Goal: Register for event/course

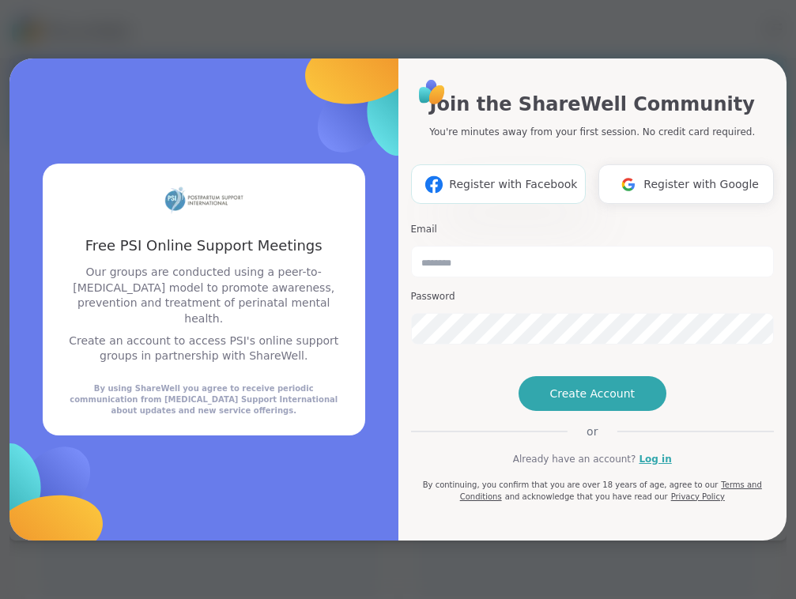
click at [503, 176] on span "Register with Facebook" at bounding box center [513, 184] width 128 height 17
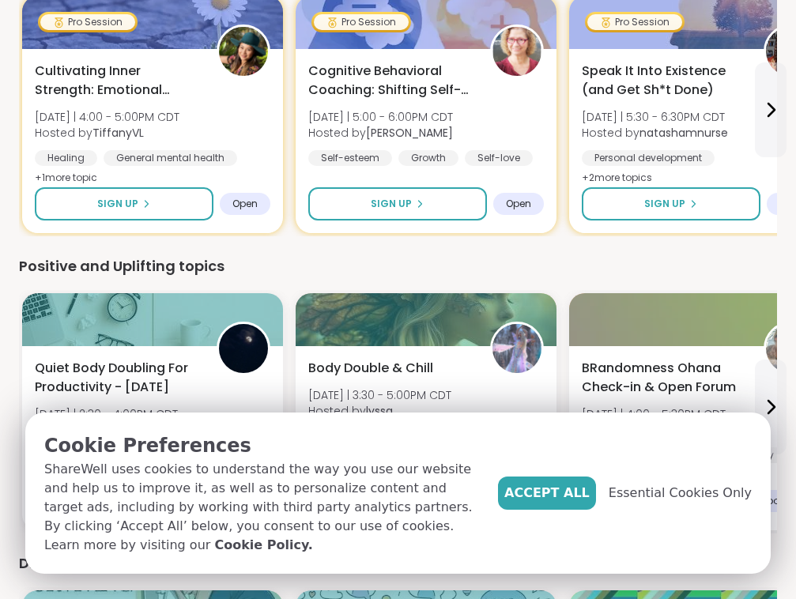
scroll to position [580, 0]
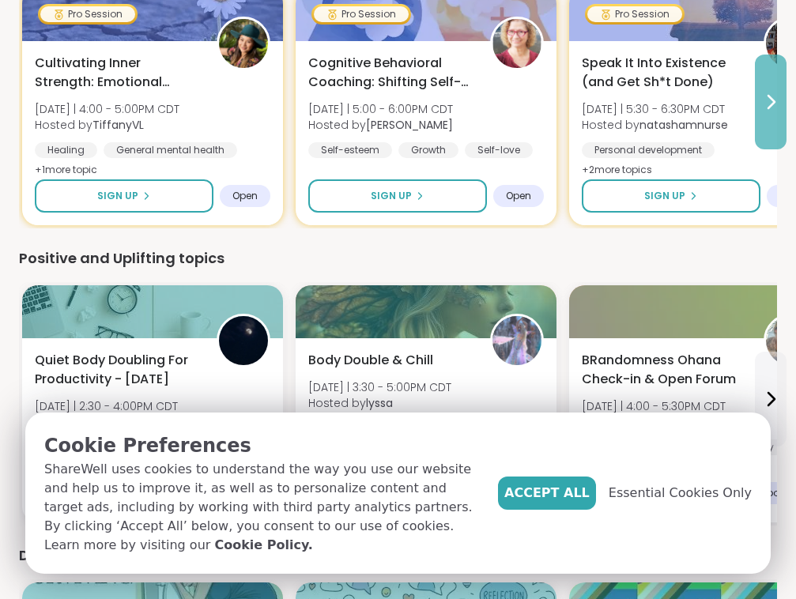
click at [761, 109] on icon at bounding box center [770, 101] width 19 height 19
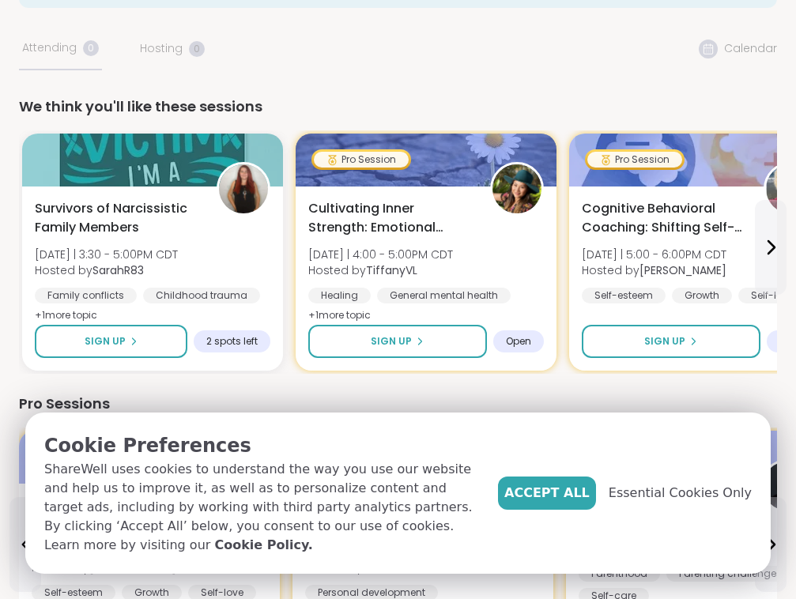
scroll to position [140, 0]
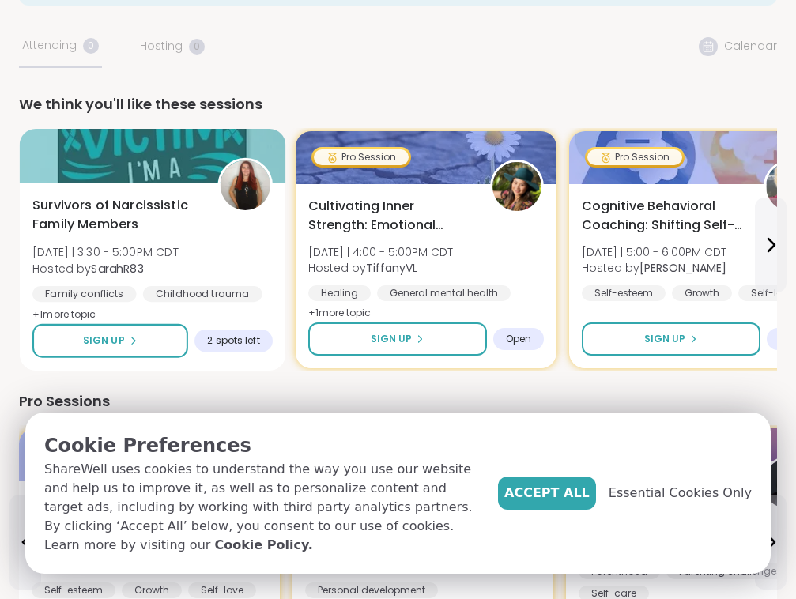
click at [85, 308] on span "+ 1 more topic" at bounding box center [64, 313] width 64 height 13
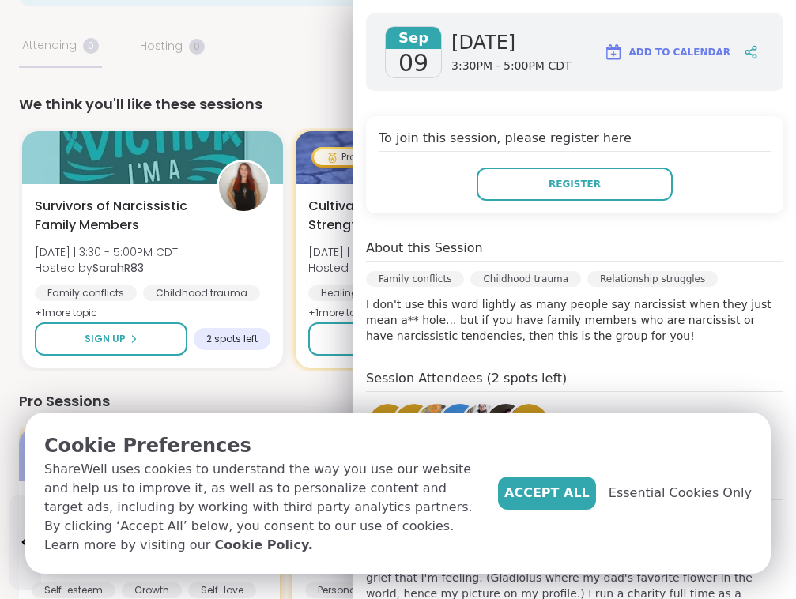
scroll to position [280, 0]
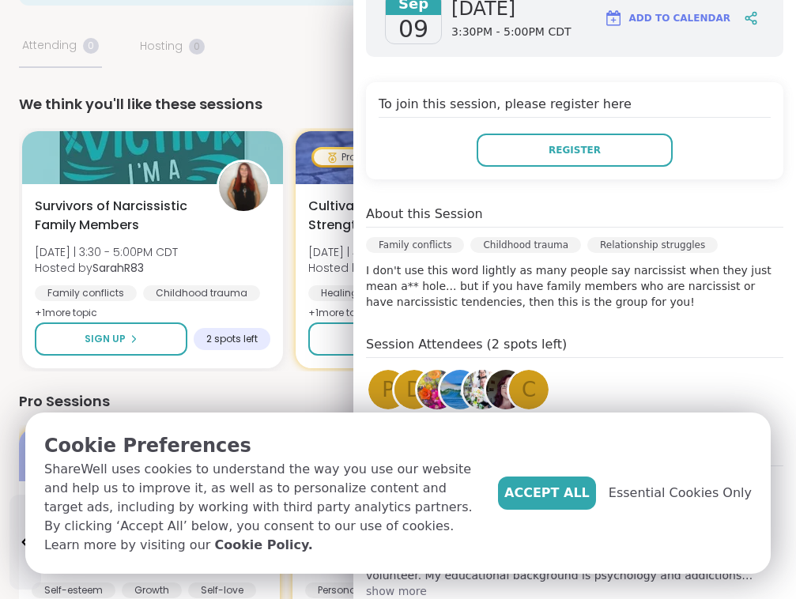
click at [548, 284] on p "I don't use this word lightly as many people say narcissist when they just mean…" at bounding box center [574, 285] width 417 height 47
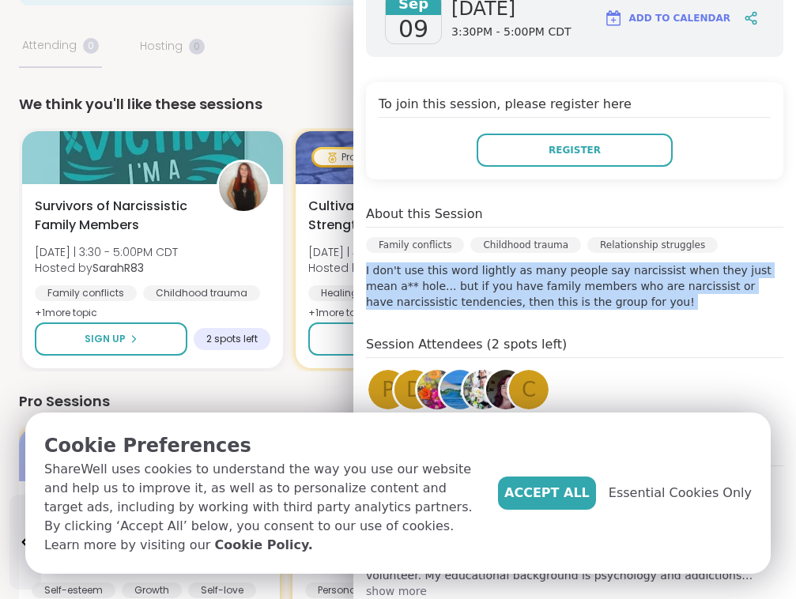
click at [548, 284] on p "I don't use this word lightly as many people say narcissist when they just mean…" at bounding box center [574, 285] width 417 height 47
click at [554, 288] on p "I don't use this word lightly as many people say narcissist when they just mean…" at bounding box center [574, 285] width 417 height 47
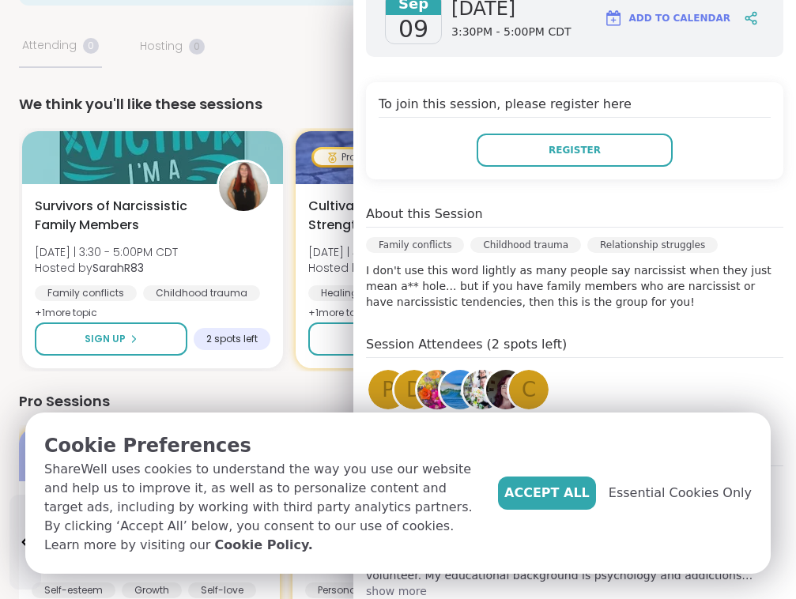
scroll to position [318, 0]
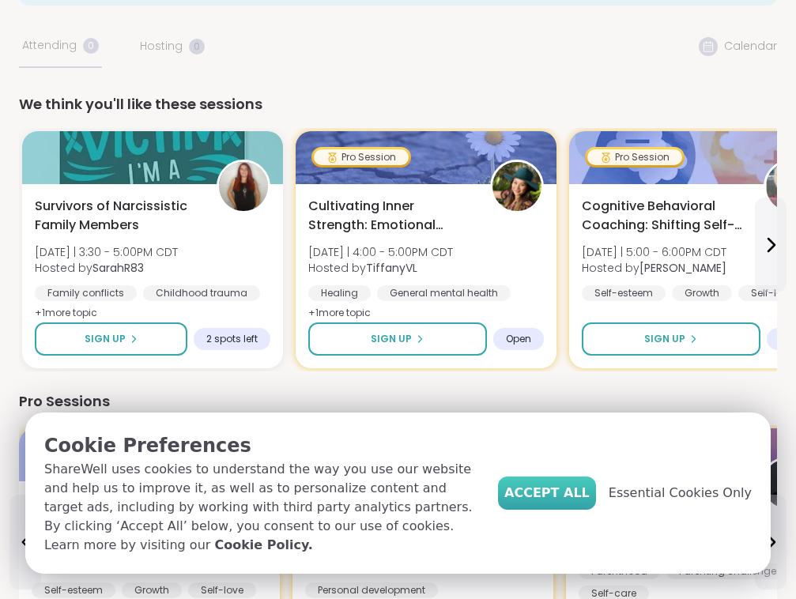
click at [587, 487] on button "Accept All" at bounding box center [547, 492] width 98 height 33
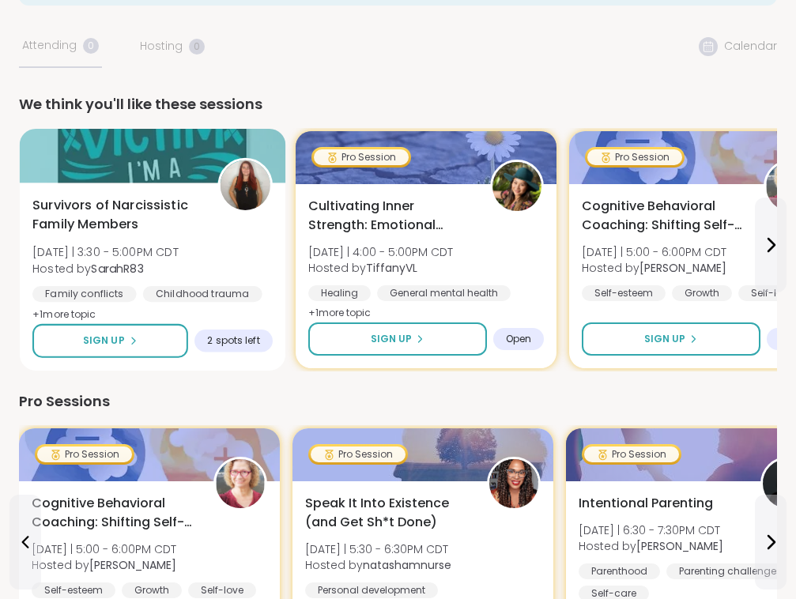
click at [227, 275] on div "Survivors of Narcissistic Family Members [DATE] | 3:30 - 5:00PM CDT Hosted by S…" at bounding box center [152, 260] width 240 height 129
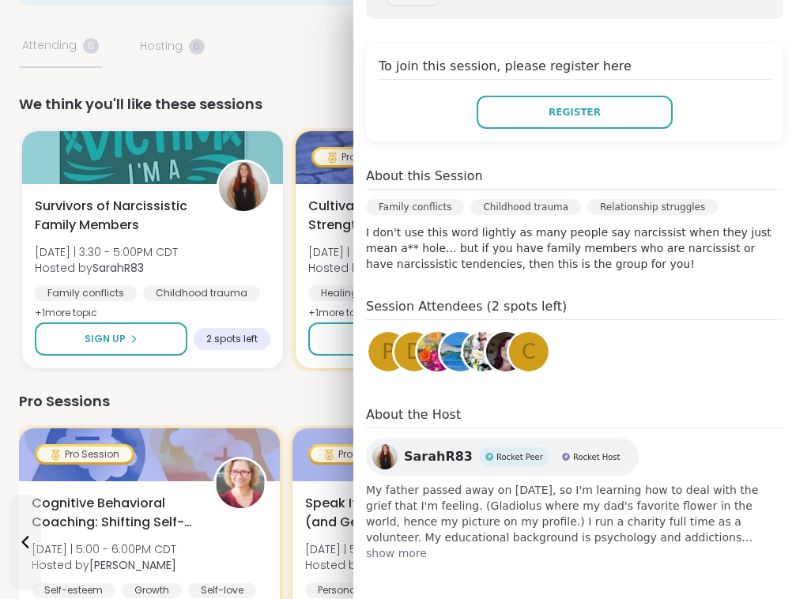
click at [537, 506] on span "My father passed away on [DATE], so I'm learning how to deal with the grief tha…" at bounding box center [574, 513] width 417 height 63
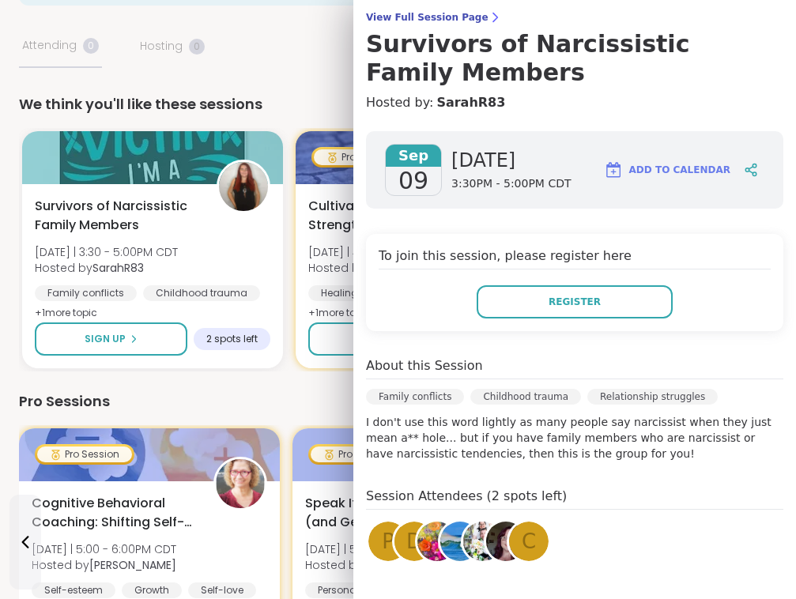
scroll to position [127, 0]
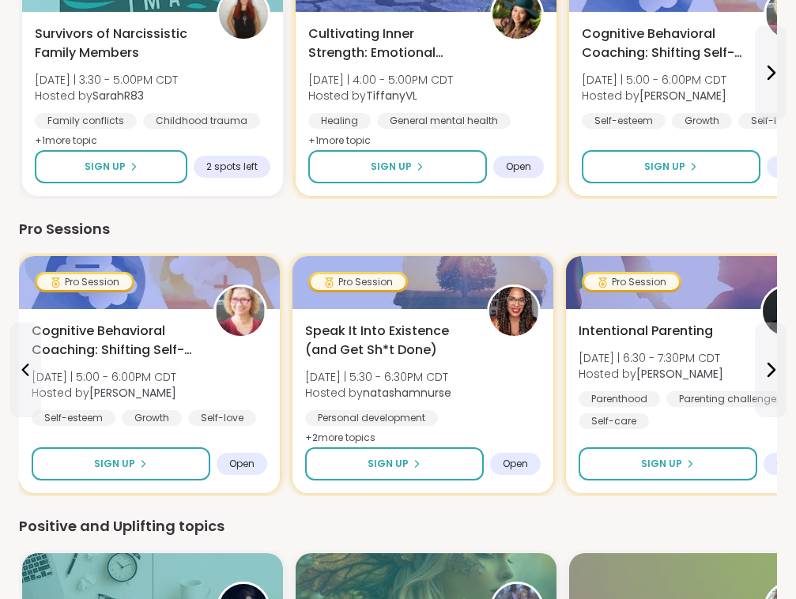
scroll to position [310, 0]
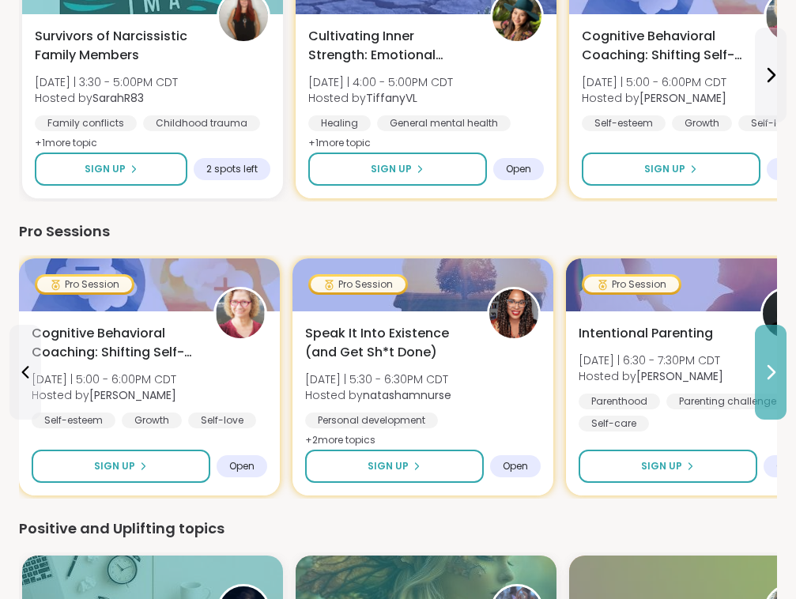
click at [777, 371] on icon at bounding box center [770, 372] width 19 height 19
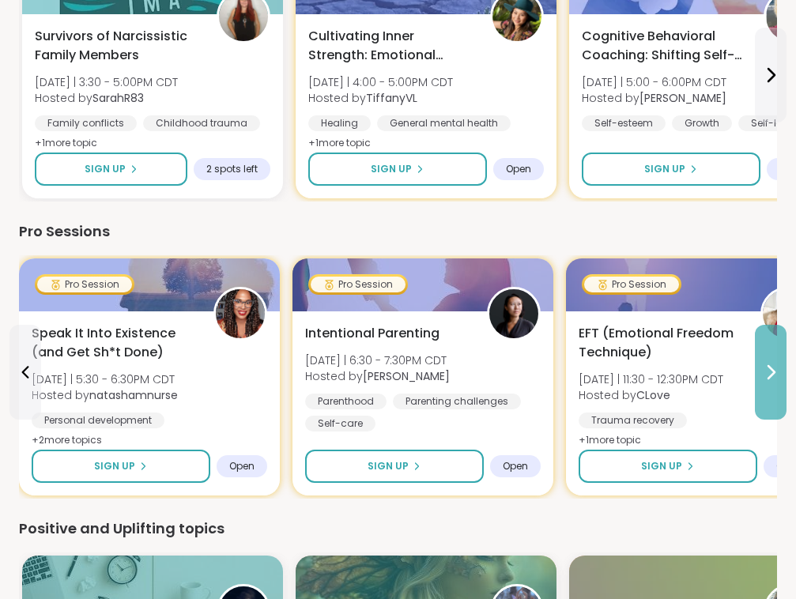
click at [777, 371] on icon at bounding box center [770, 372] width 19 height 19
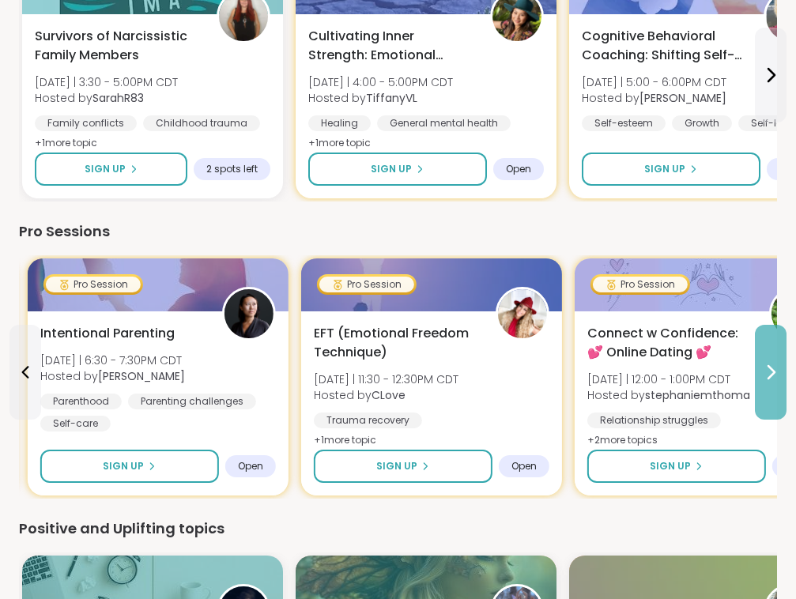
click at [777, 371] on icon at bounding box center [770, 372] width 19 height 19
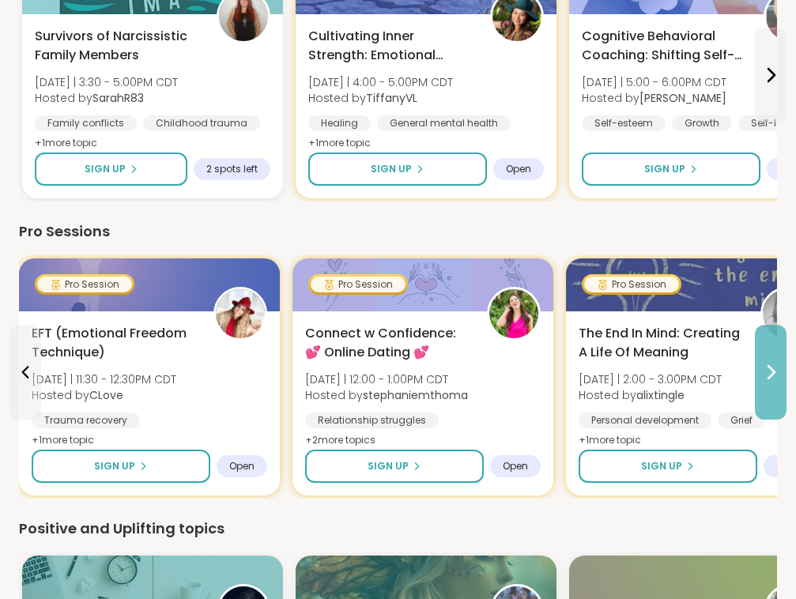
click at [778, 371] on icon at bounding box center [770, 372] width 19 height 19
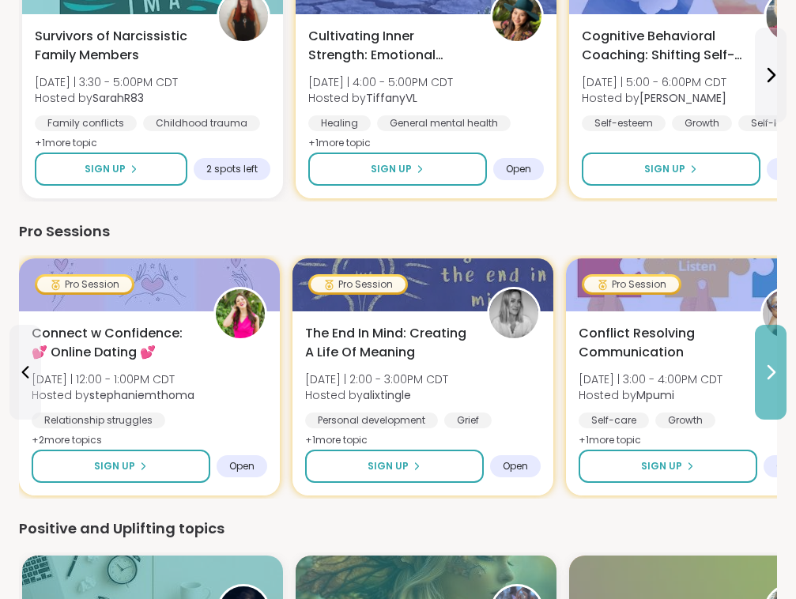
click at [778, 371] on icon at bounding box center [770, 372] width 19 height 19
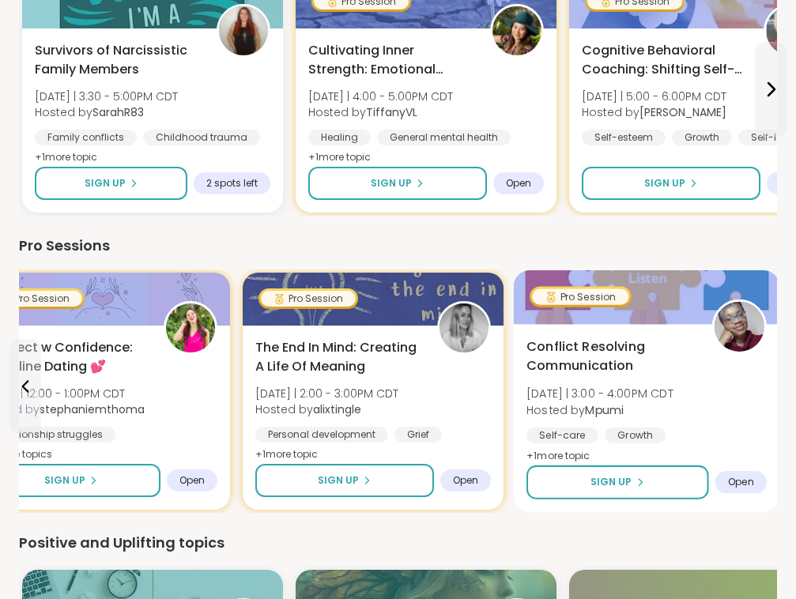
scroll to position [292, 0]
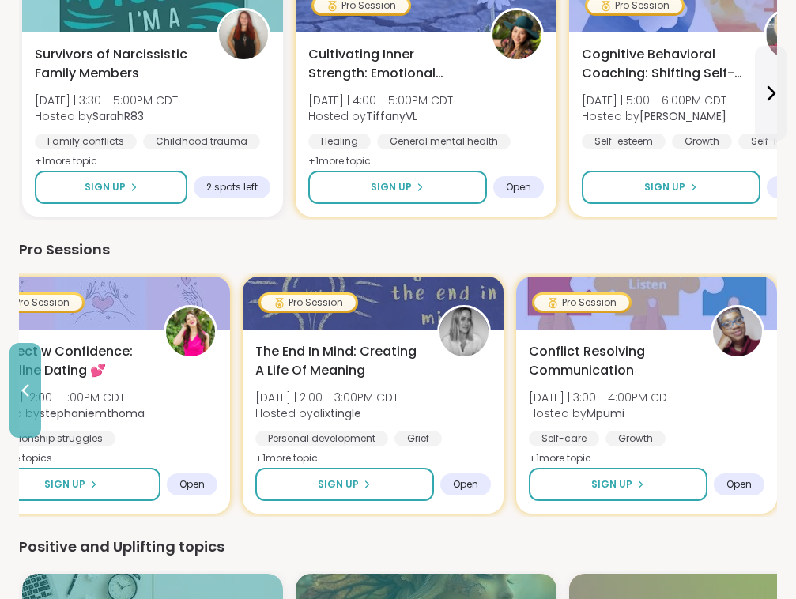
click at [28, 397] on icon at bounding box center [25, 390] width 19 height 19
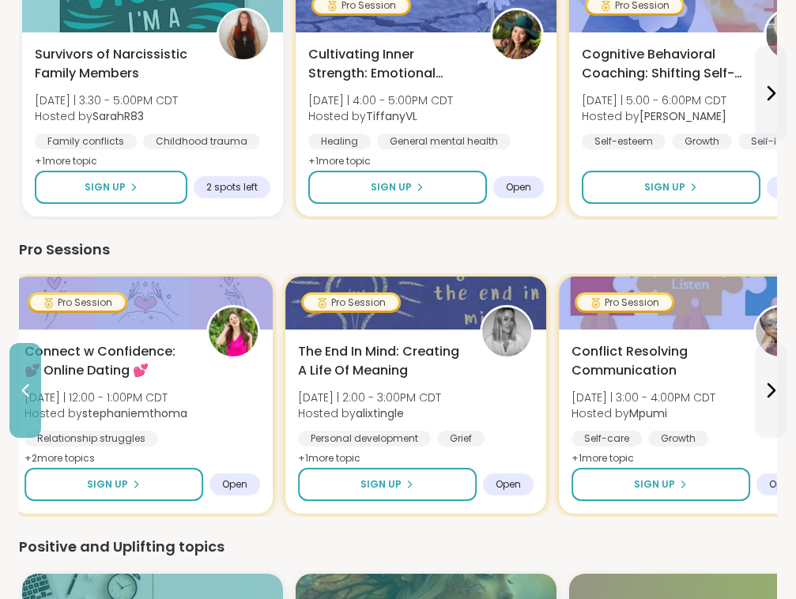
click at [28, 397] on icon at bounding box center [25, 390] width 19 height 19
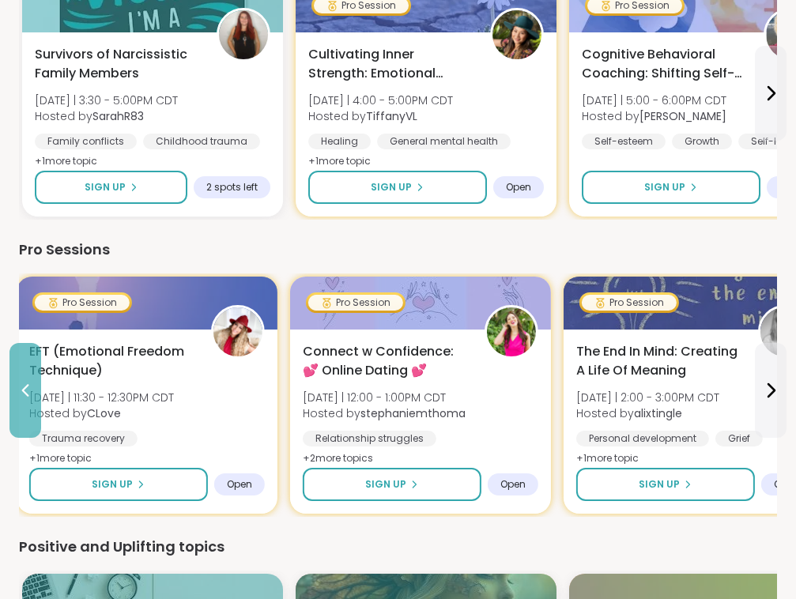
click at [28, 397] on icon at bounding box center [25, 390] width 19 height 19
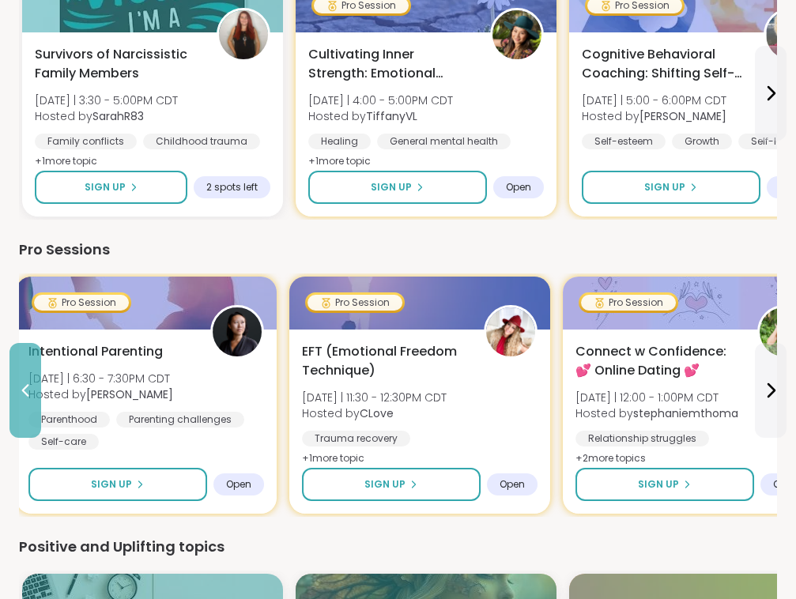
click at [28, 397] on icon at bounding box center [25, 390] width 19 height 19
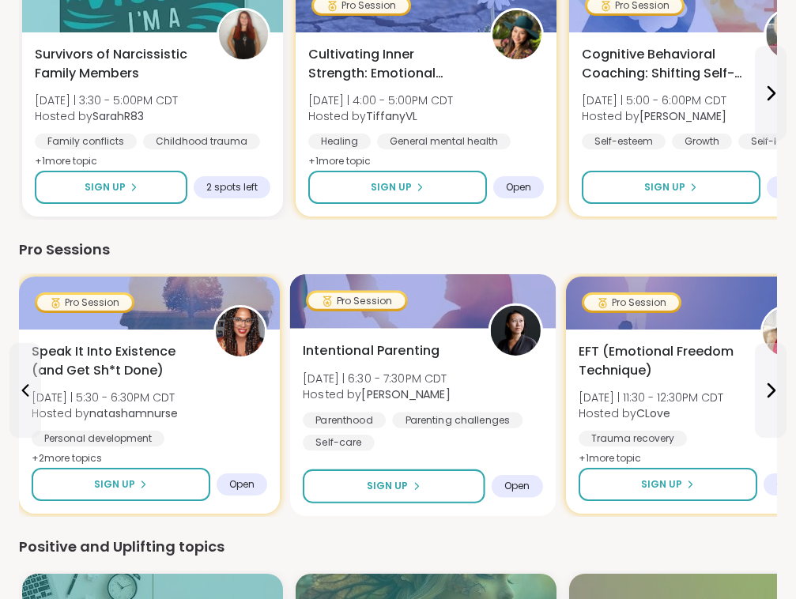
click at [445, 386] on span "Hosted by [PERSON_NAME]" at bounding box center [377, 394] width 148 height 16
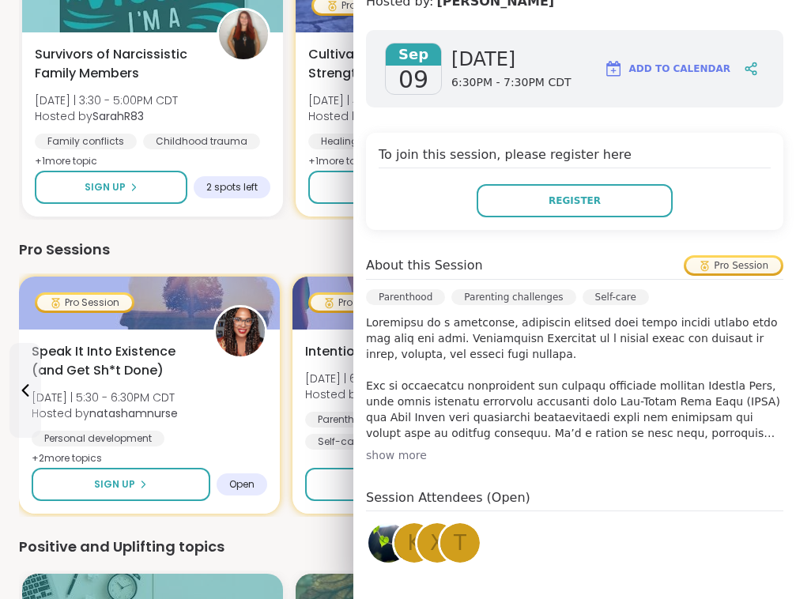
scroll to position [206, 0]
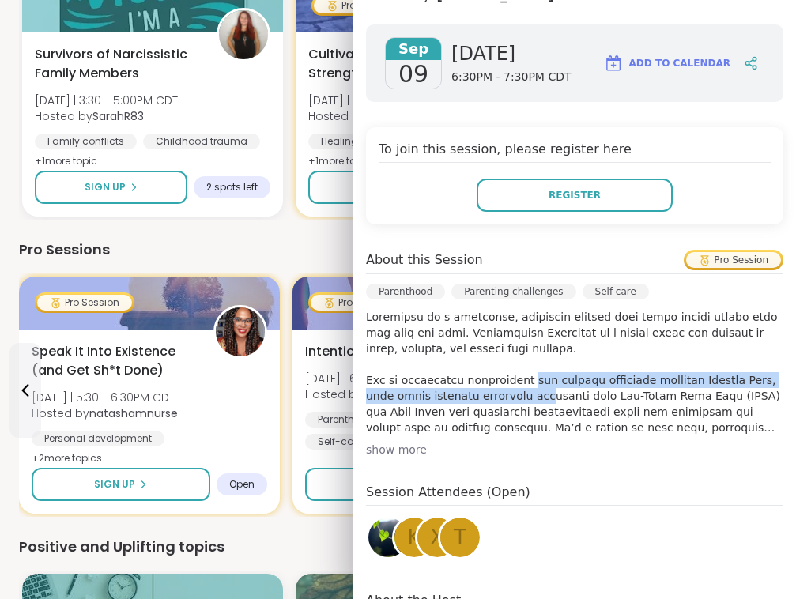
drag, startPoint x: 525, startPoint y: 391, endPoint x: 506, endPoint y: 378, distance: 23.5
click at [511, 380] on p at bounding box center [574, 372] width 417 height 126
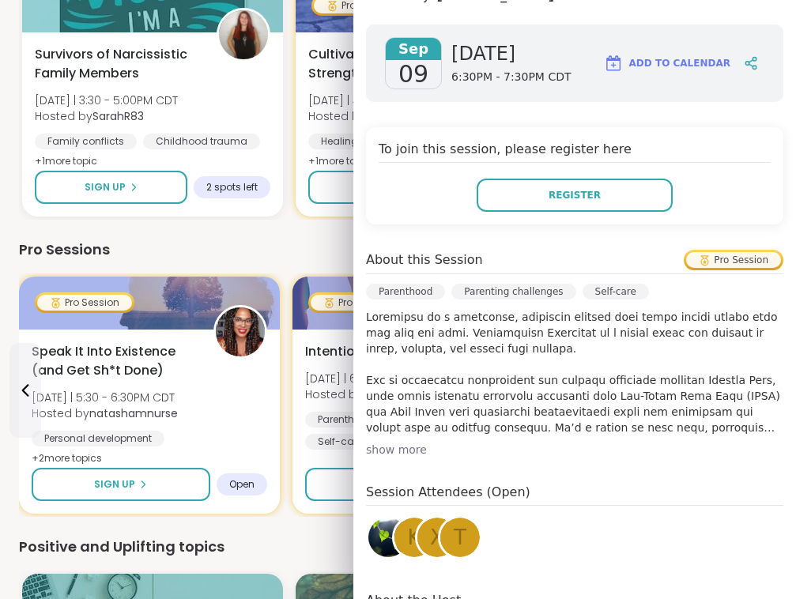
click at [493, 376] on p at bounding box center [574, 372] width 417 height 126
click at [408, 444] on div "show more" at bounding box center [574, 450] width 417 height 16
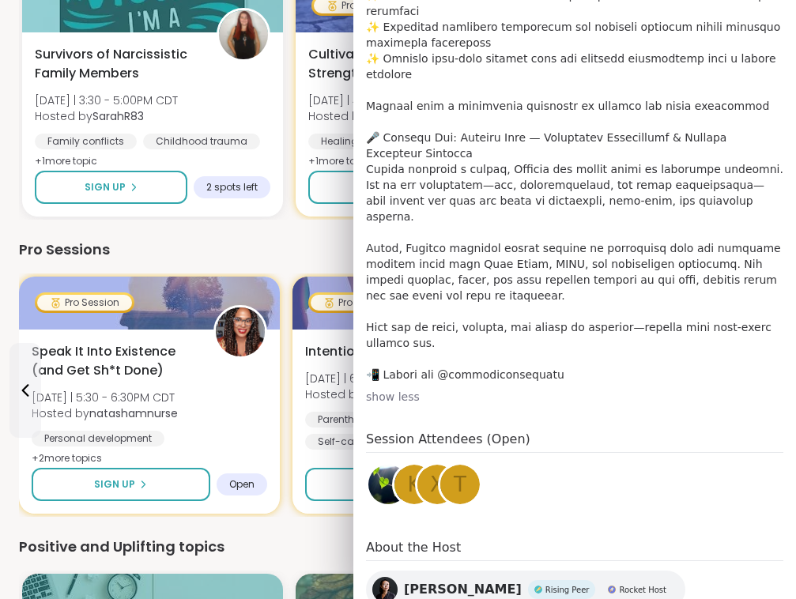
scroll to position [850, 0]
